Goal: Transaction & Acquisition: Purchase product/service

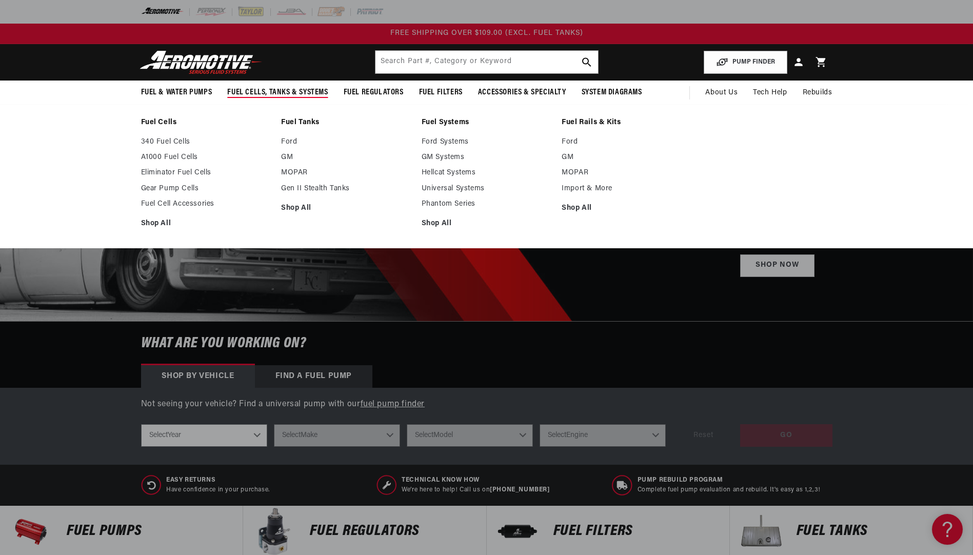
click at [298, 89] on span "Fuel Cells, Tanks & Systems" at bounding box center [277, 92] width 100 height 11
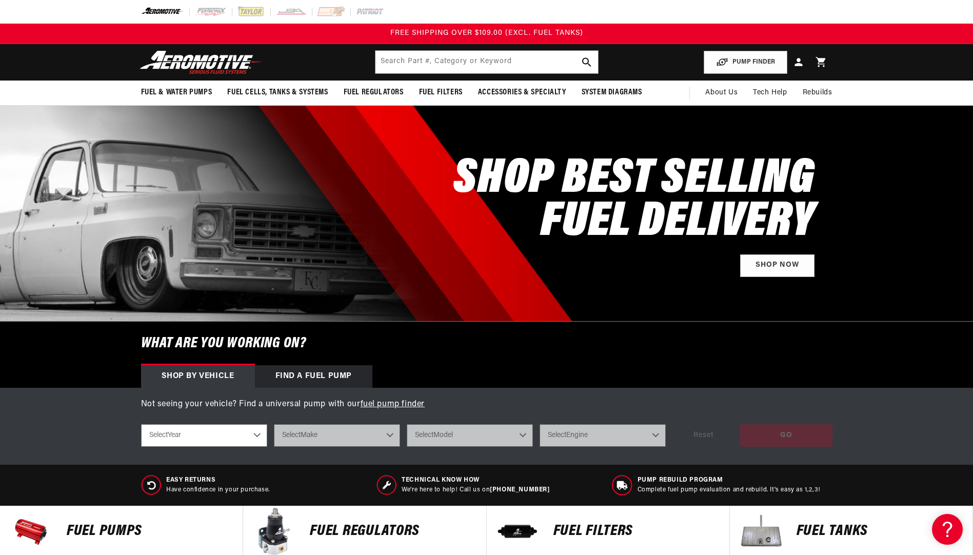
click at [123, 531] on p "Fuel Pumps" at bounding box center [150, 530] width 166 height 15
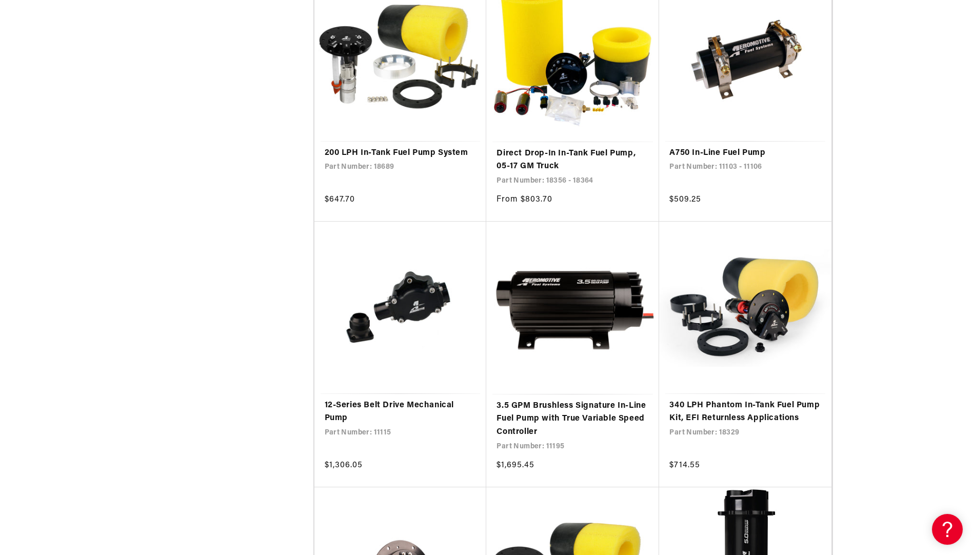
scroll to position [1641, 0]
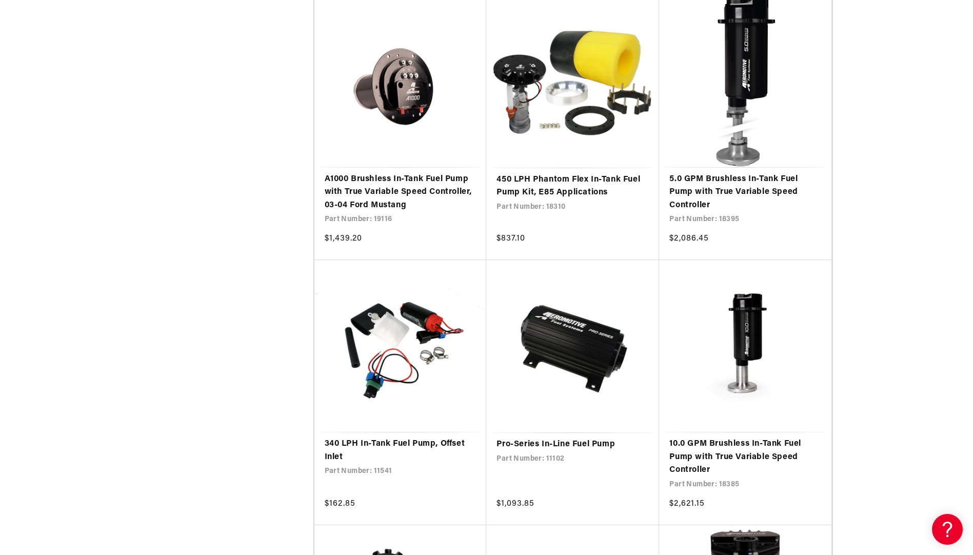
scroll to position [2256, 0]
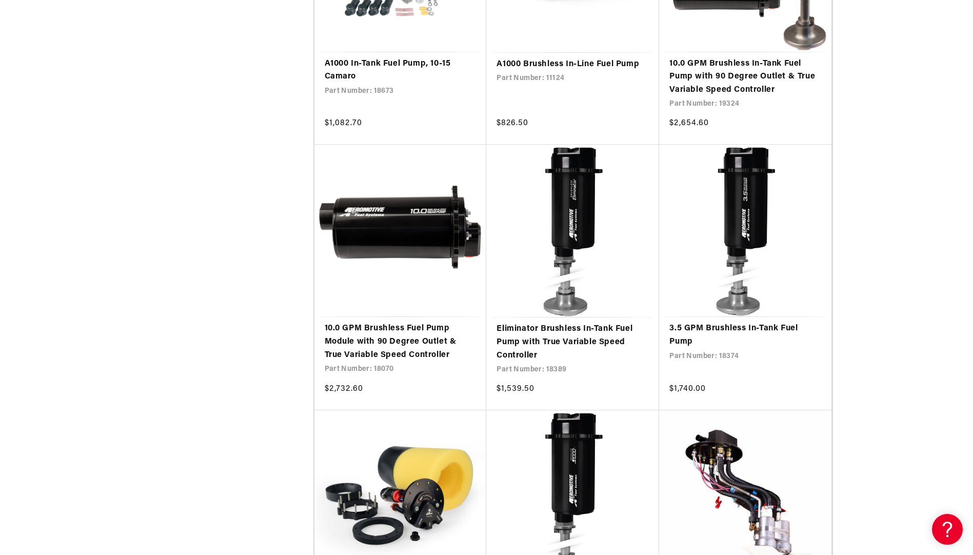
scroll to position [5794, 0]
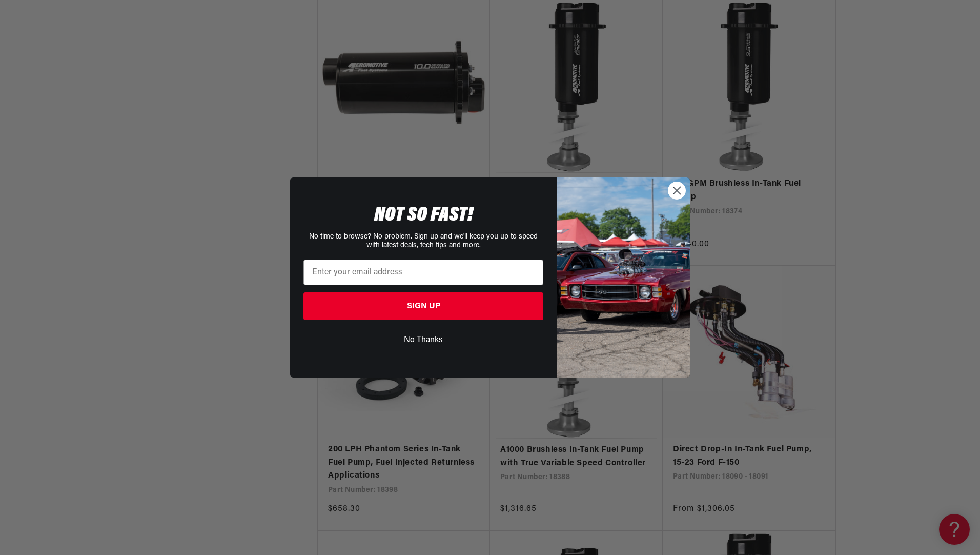
click at [677, 191] on icon "Close dialog" at bounding box center [677, 190] width 7 height 7
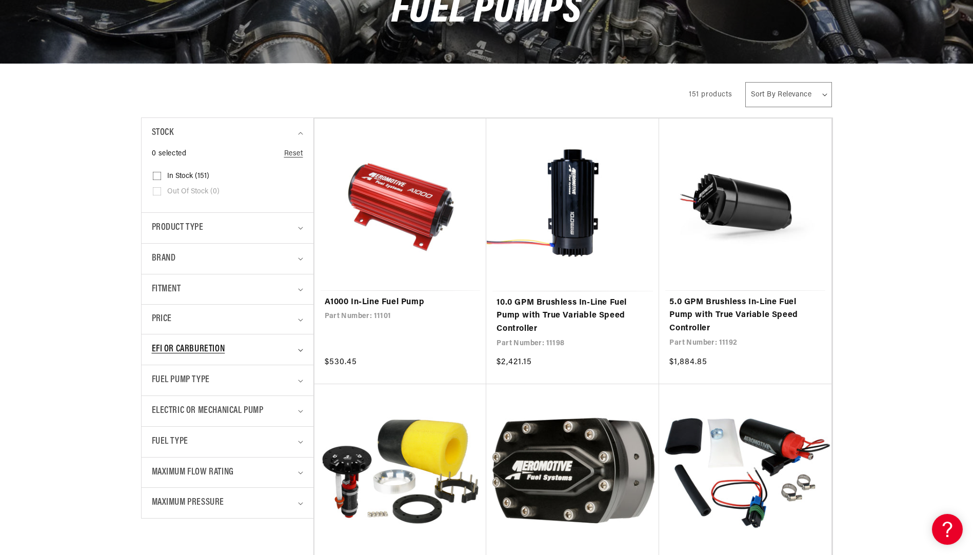
scroll to position [205, 0]
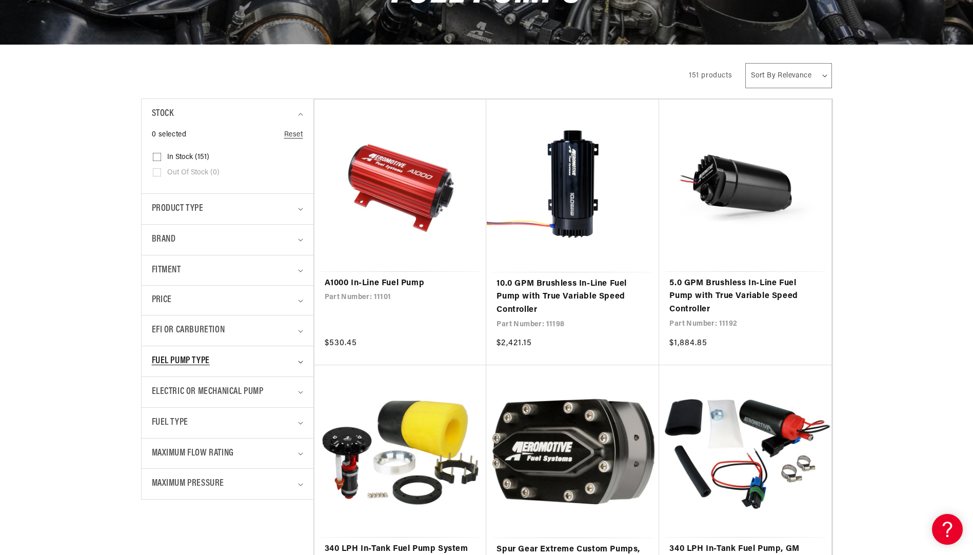
click at [298, 357] on summary "Fuel Pump Type" at bounding box center [227, 361] width 151 height 30
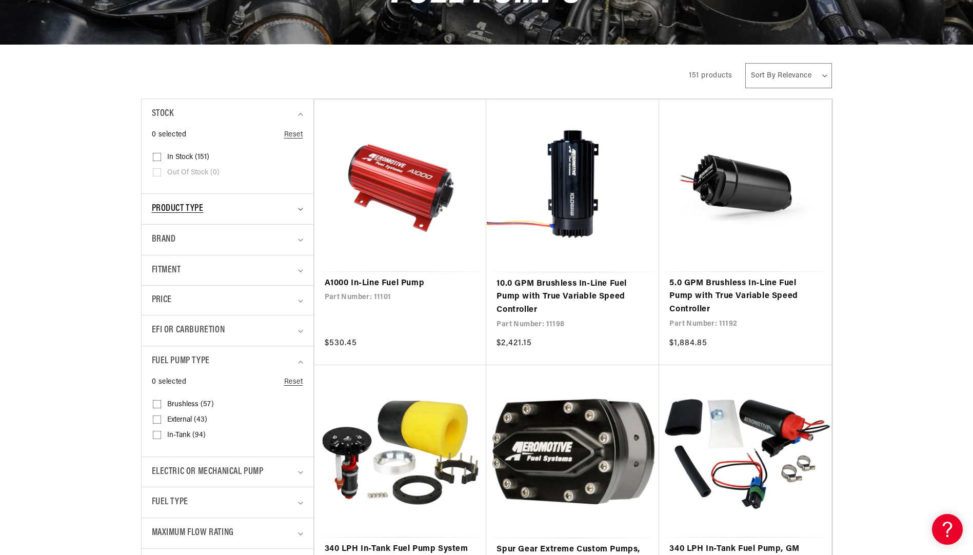
click at [298, 209] on icon "Product type (0 selected)" at bounding box center [300, 209] width 5 height 3
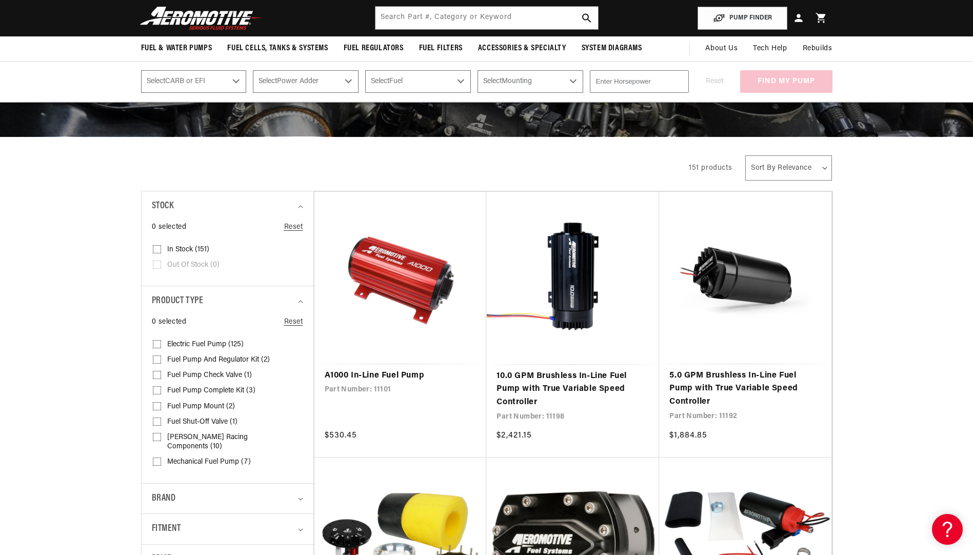
scroll to position [0, 0]
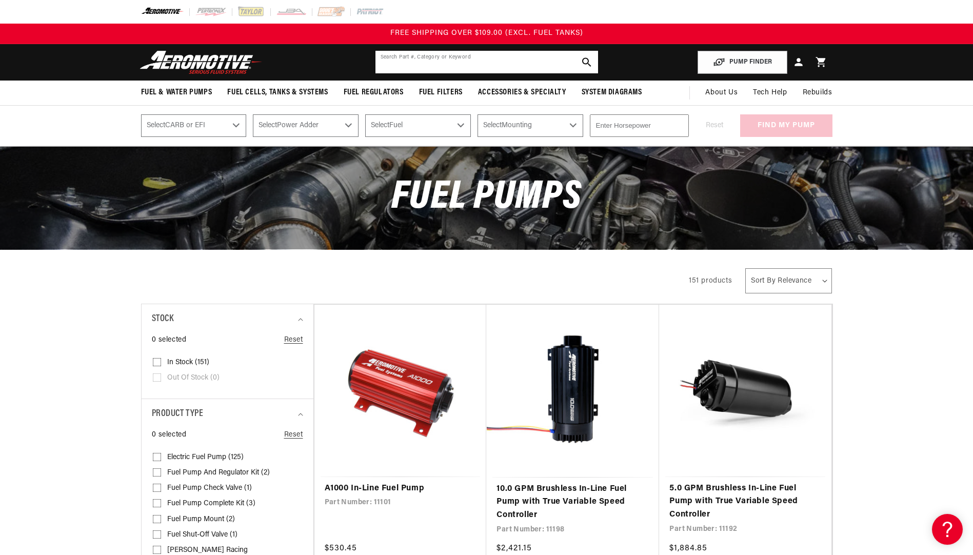
click at [447, 64] on input "text" at bounding box center [486, 62] width 223 height 23
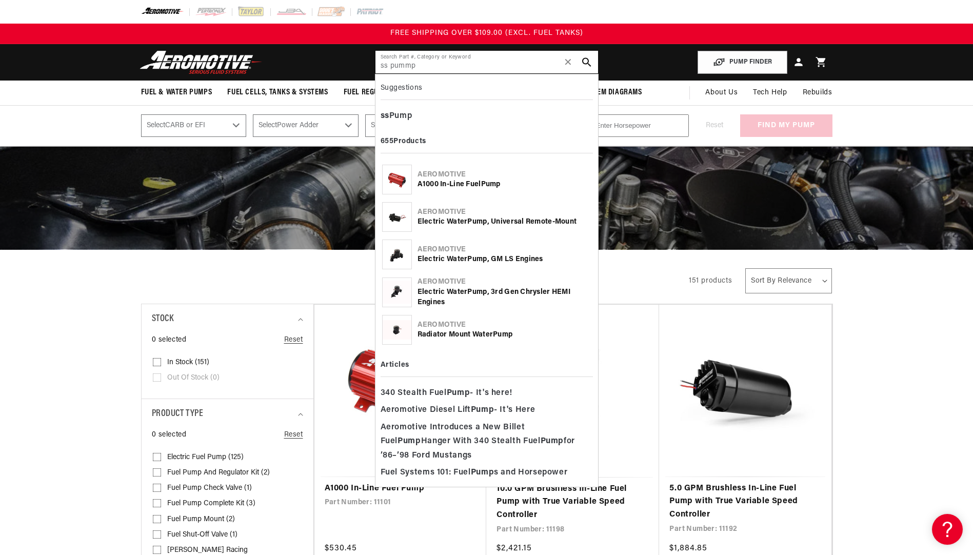
type input "ss pummp"
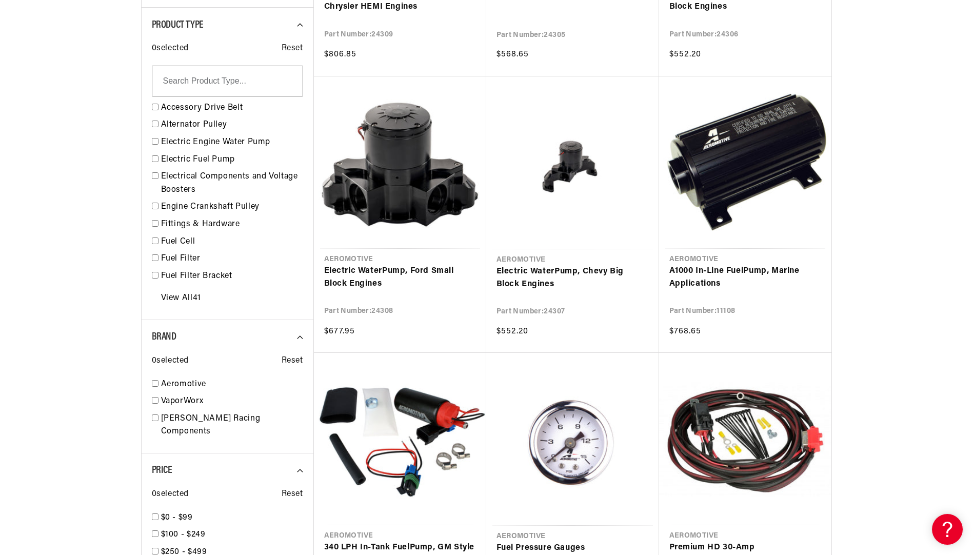
scroll to position [769, 0]
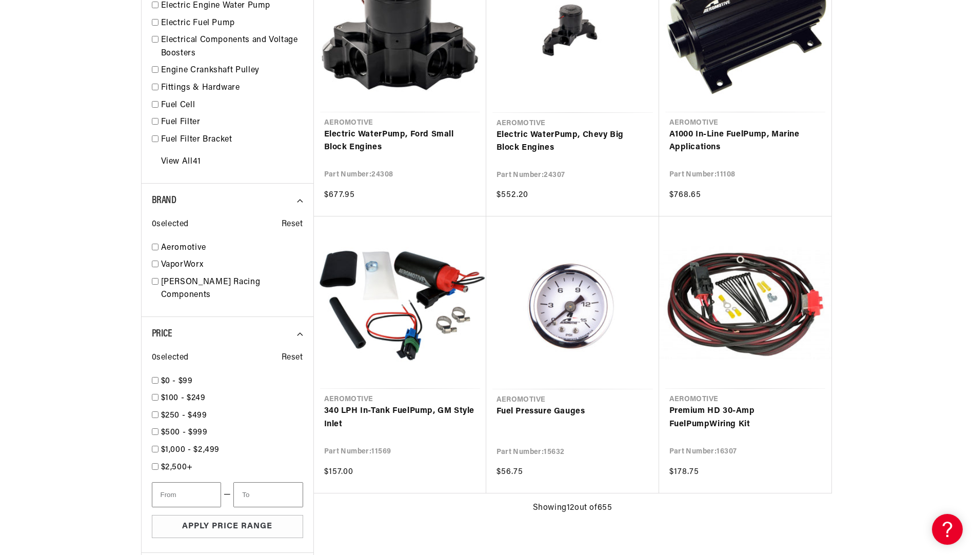
type input "Pump"
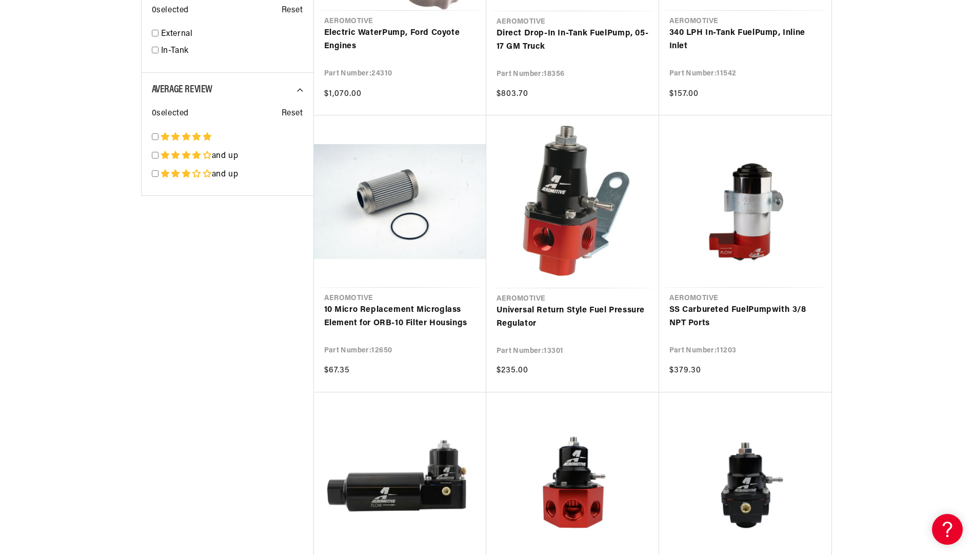
scroll to position [1794, 0]
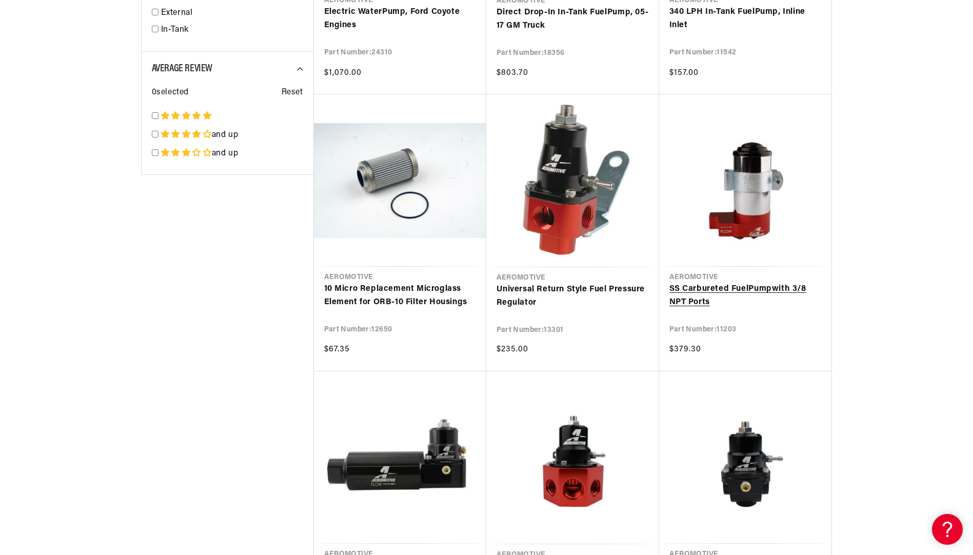
click at [702, 287] on link "SS Carbureted Fuel Pump with 3/8 NPT Ports" at bounding box center [745, 295] width 152 height 26
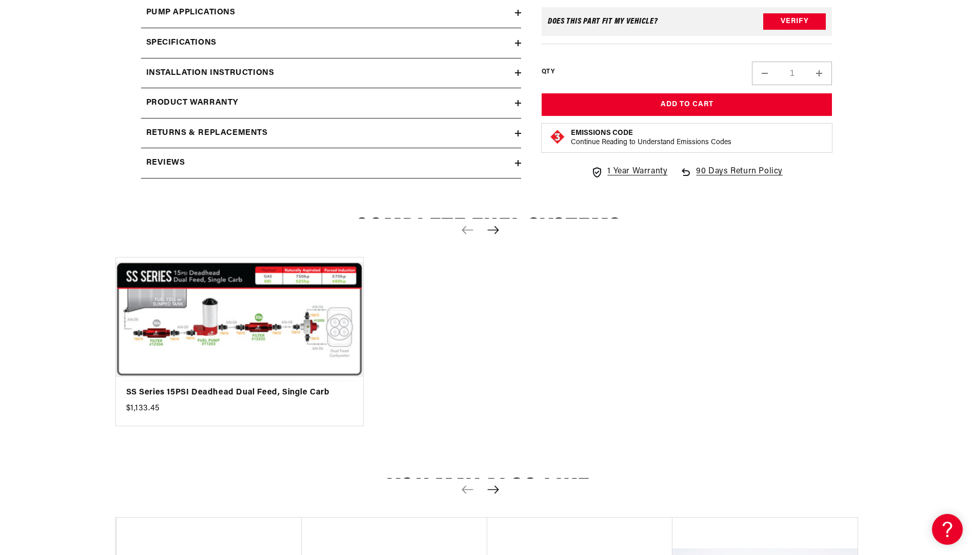
scroll to position [974, 0]
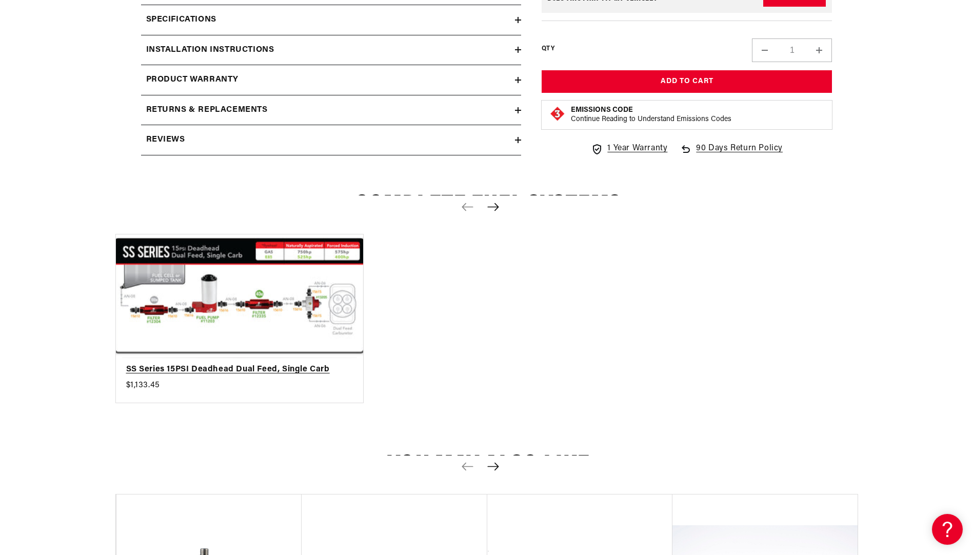
click at [239, 368] on link "SS Series 15PSI Deadhead Dual Feed, Single Carb" at bounding box center [234, 369] width 216 height 13
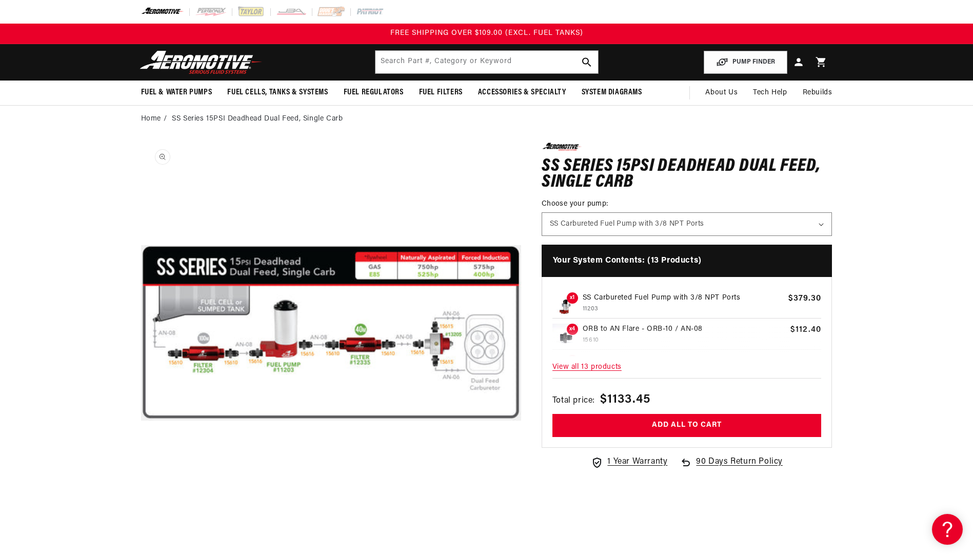
click at [141, 523] on button "Open media 1 in modal" at bounding box center [141, 523] width 0 height 0
